Goal: Task Accomplishment & Management: Use online tool/utility

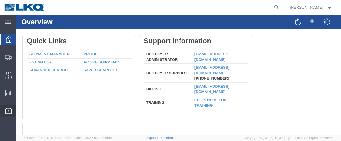
click at [0, 0] on span "Location Appointment" at bounding box center [0, 0] width 0 height 0
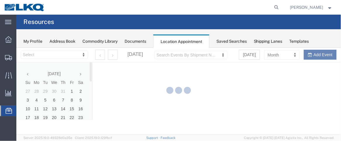
select select "28716"
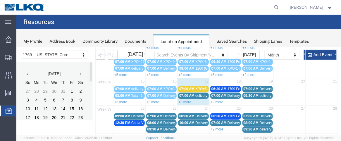
scroll to position [67, 0]
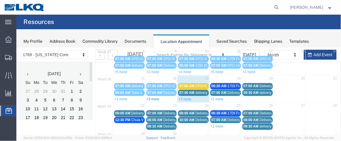
click at [154, 97] on link "+3 more" at bounding box center [152, 99] width 13 height 4
